Goal: Information Seeking & Learning: Find specific fact

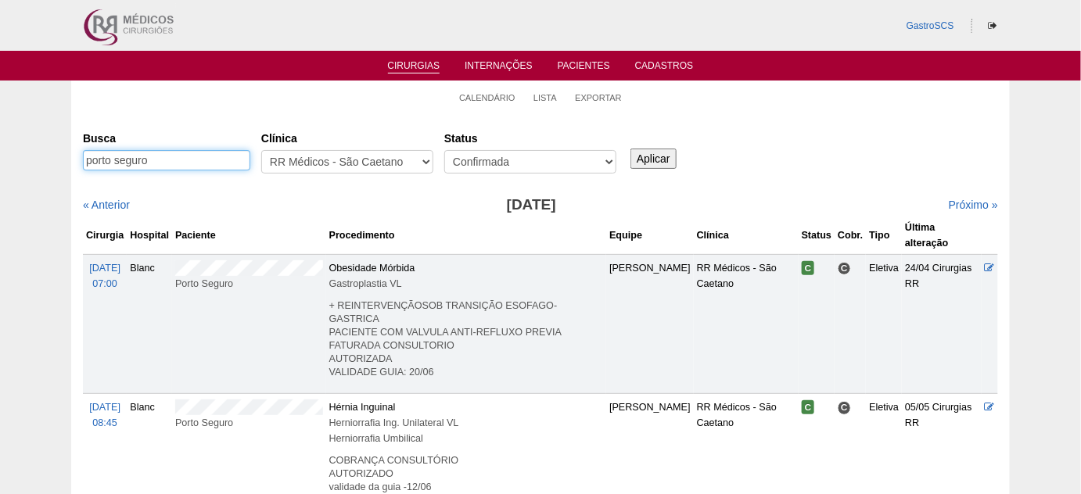
drag, startPoint x: 84, startPoint y: 149, endPoint x: 39, endPoint y: 147, distance: 45.4
type input "[PERSON_NAME]"
click at [631, 149] on input "Aplicar" at bounding box center [654, 159] width 46 height 20
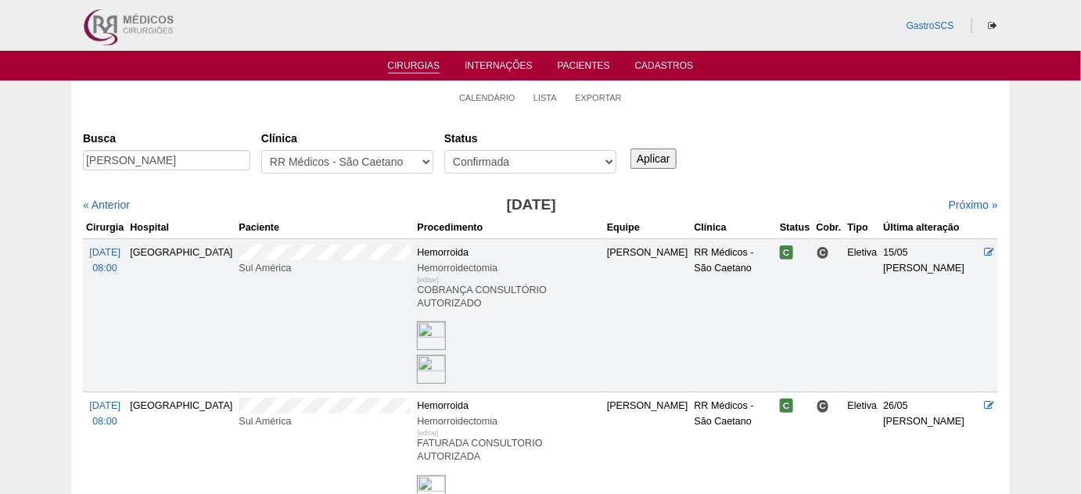
click at [659, 158] on input "Aplicar" at bounding box center [654, 159] width 46 height 20
click at [968, 205] on link "Próximo »" at bounding box center [973, 205] width 49 height 13
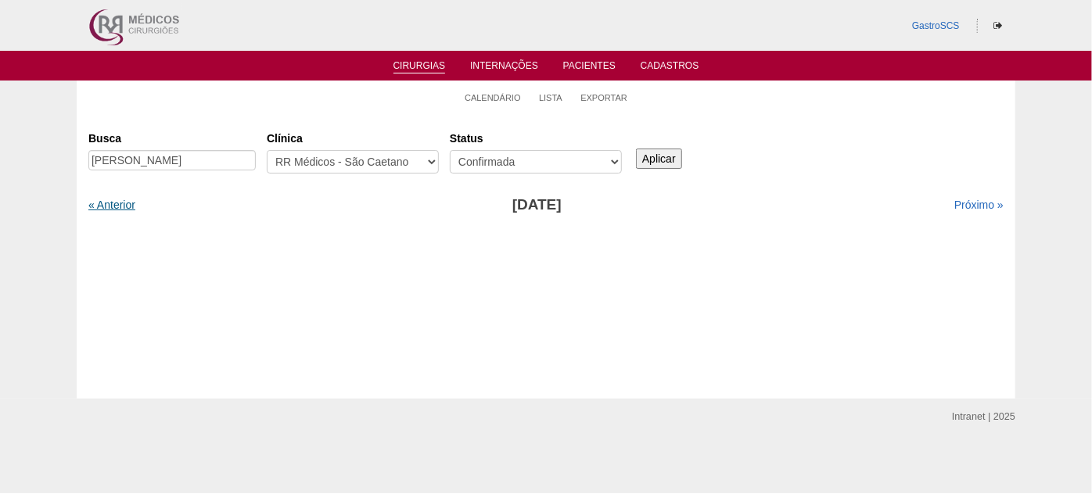
click at [114, 206] on link "« Anterior" at bounding box center [111, 205] width 47 height 13
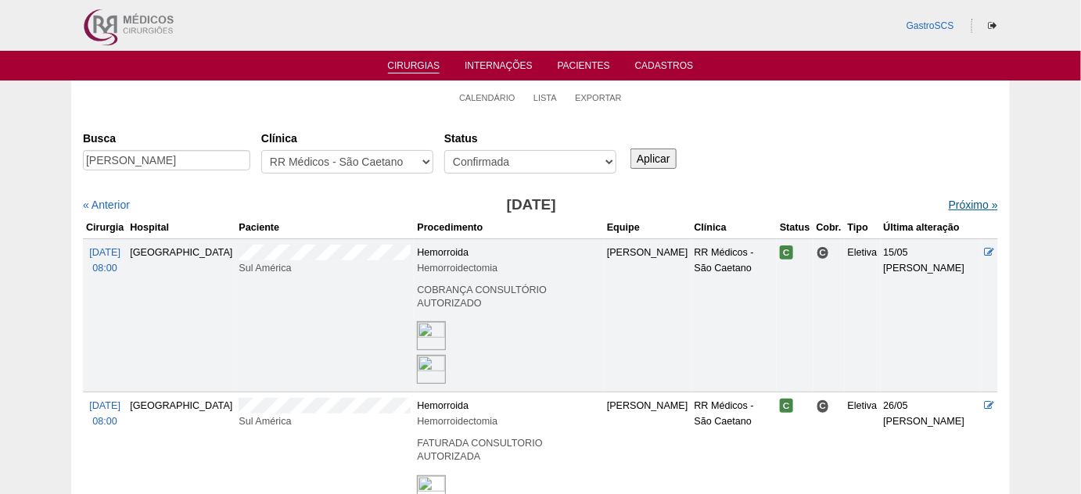
click at [947, 201] on div "Próximo »" at bounding box center [888, 205] width 220 height 16
click at [949, 201] on link "Próximo »" at bounding box center [973, 205] width 49 height 13
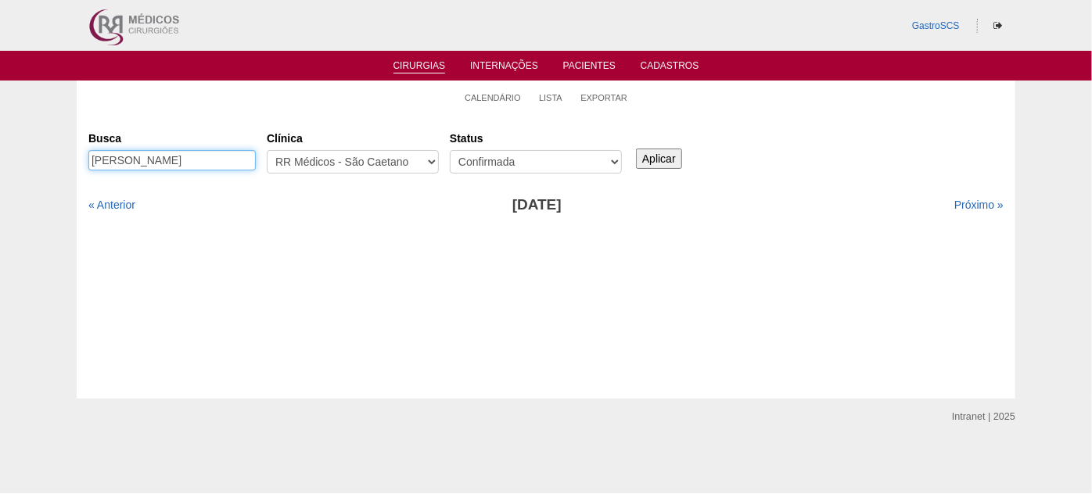
drag, startPoint x: 155, startPoint y: 156, endPoint x: 0, endPoint y: 136, distance: 156.1
click at [0, 136] on div "Calendário Lista Exportar Cirurgias Busca juliana Clínica - Qualquer - 6R Alpha…" at bounding box center [546, 240] width 1092 height 318
click at [660, 153] on input "Aplicar" at bounding box center [659, 159] width 46 height 20
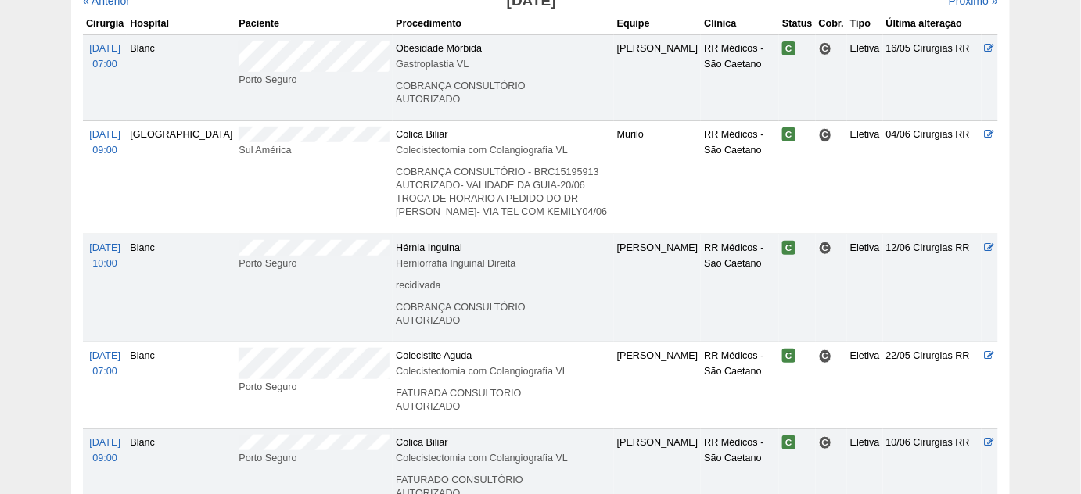
scroll to position [63, 0]
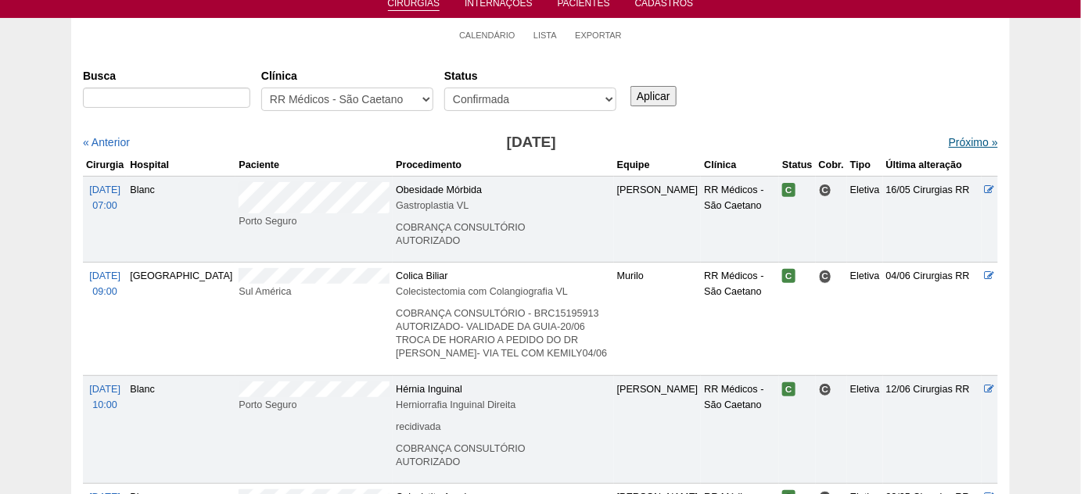
click at [961, 143] on link "Próximo »" at bounding box center [973, 142] width 49 height 13
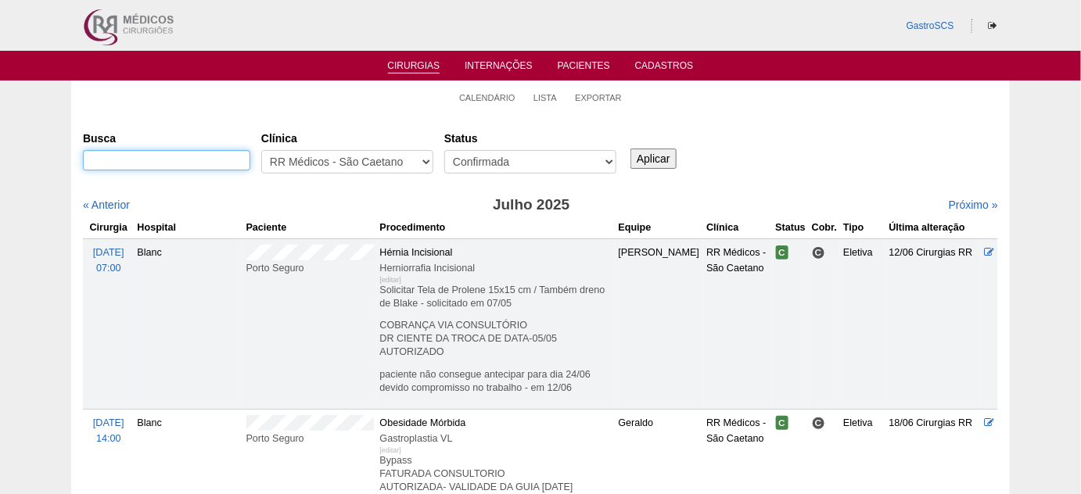
click at [183, 155] on input "Busca" at bounding box center [166, 160] width 167 height 20
type input "julho"
click at [631, 149] on input "Aplicar" at bounding box center [654, 159] width 46 height 20
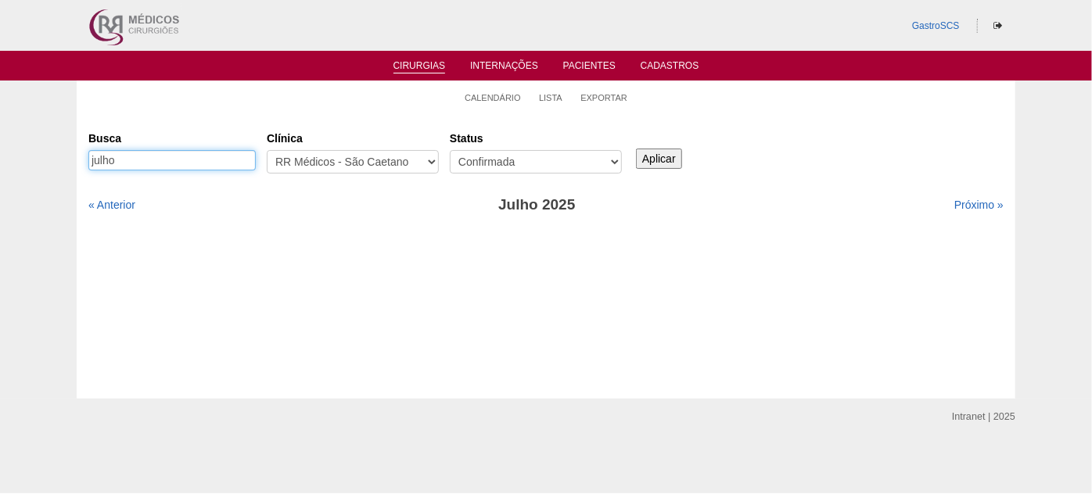
click at [181, 158] on input "julho" at bounding box center [171, 160] width 167 height 20
type input "[PERSON_NAME]"
click at [636, 149] on input "Aplicar" at bounding box center [659, 159] width 46 height 20
